Goal: Book appointment/travel/reservation

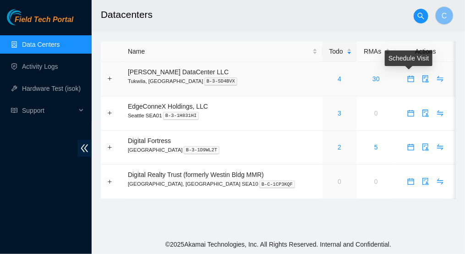
click at [408, 77] on icon "calendar" at bounding box center [410, 79] width 6 height 6
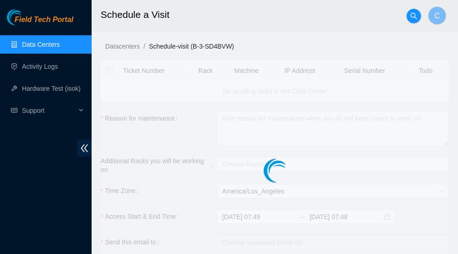
checkbox input "true"
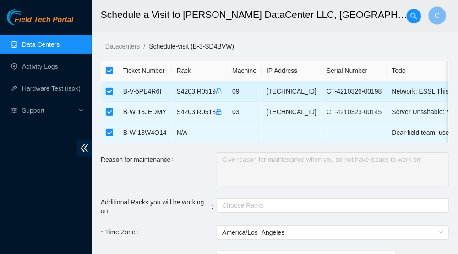
click at [108, 91] on input "checkbox" at bounding box center [109, 90] width 7 height 7
checkbox input "false"
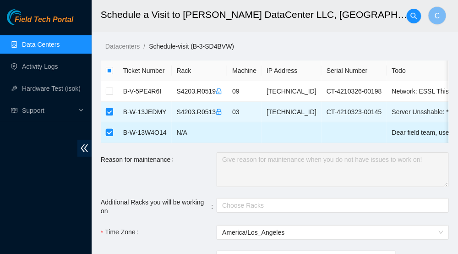
click at [110, 130] on input "checkbox" at bounding box center [109, 132] width 7 height 7
checkbox input "false"
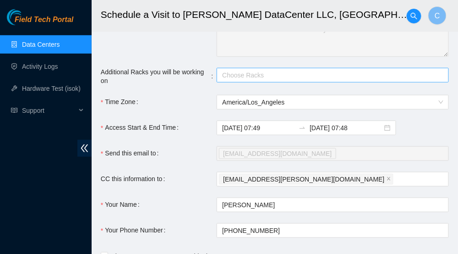
scroll to position [92, 0]
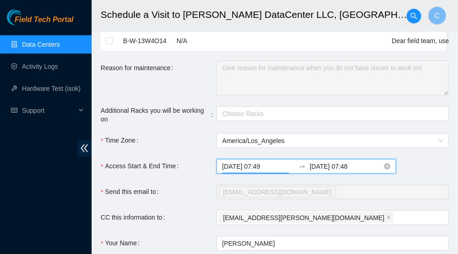
click at [271, 171] on input "[DATE] 07:49" at bounding box center [258, 166] width 73 height 10
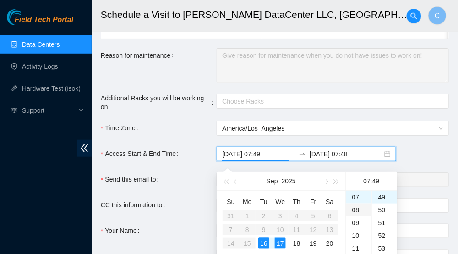
scroll to position [137, 0]
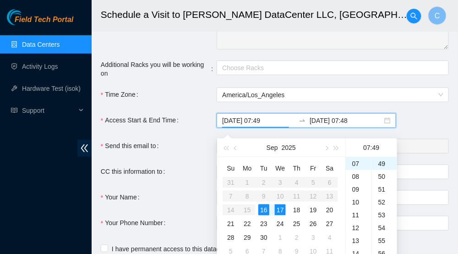
click at [436, 124] on div "[DATE] 07:49 [DATE] 07:48" at bounding box center [333, 120] width 232 height 15
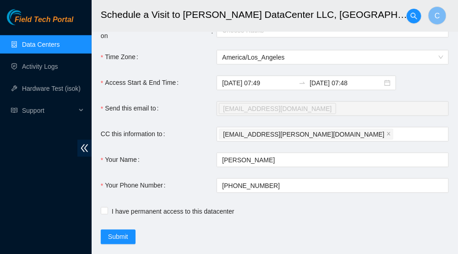
scroll to position [200, 0]
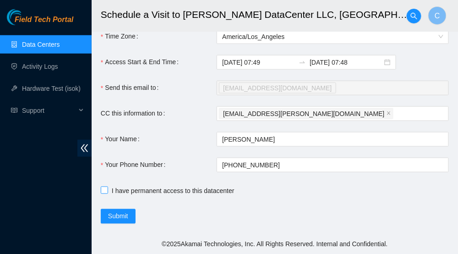
click at [101, 192] on input "I have permanent access to this datacenter" at bounding box center [104, 189] width 6 height 6
checkbox input "true"
click at [38, 48] on link "Data Centers" at bounding box center [41, 44] width 38 height 7
